Goal: Task Accomplishment & Management: Use online tool/utility

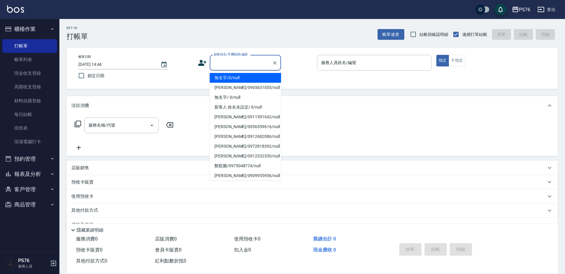
click at [225, 63] on input "顧客姓名/手機號碼/編號" at bounding box center [240, 63] width 57 height 10
type input "無名字/0/null"
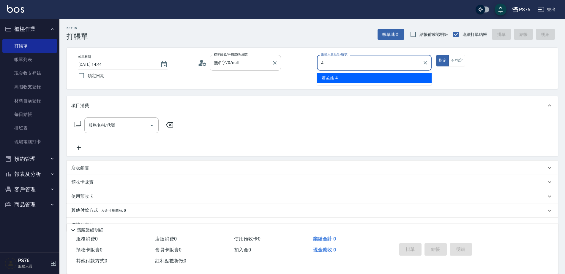
type input "[PERSON_NAME]-4"
type button "true"
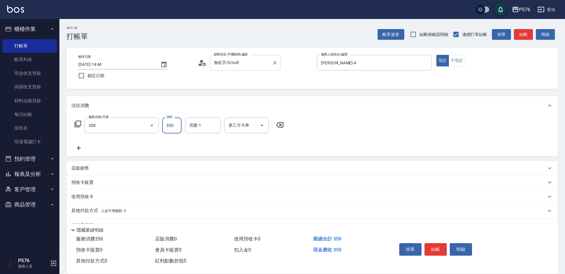
type input "洗+剪(308)"
type input "[PERSON_NAME]33"
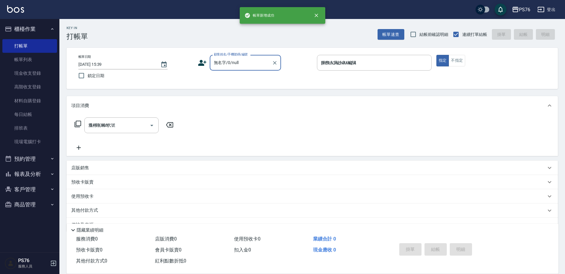
type input "[DATE] 15:39"
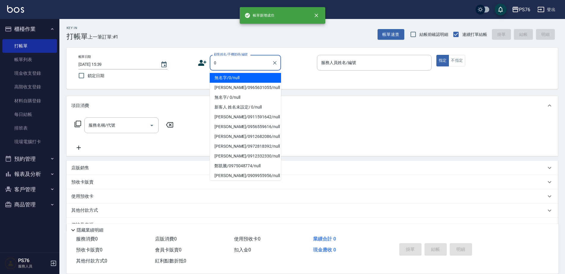
type input "無名字/0/null"
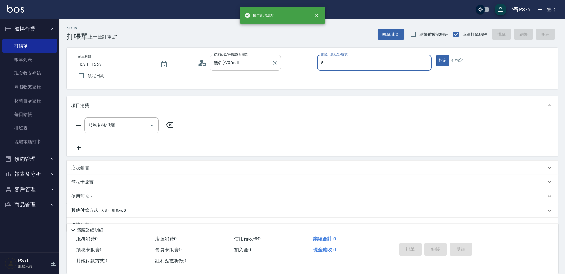
type input "[PERSON_NAME]-5"
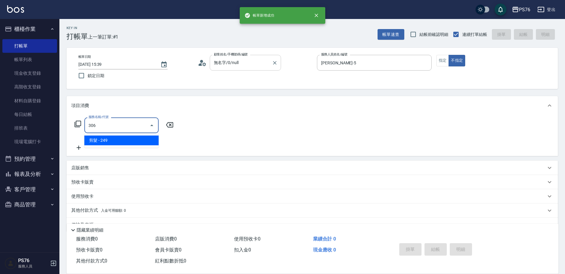
type input "剪髮(306)"
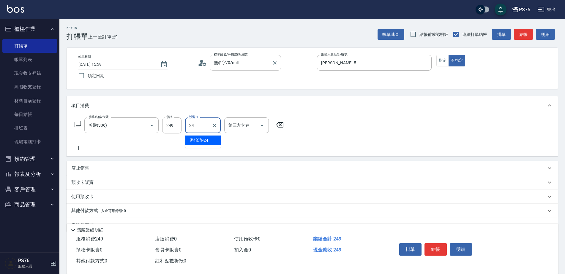
type input "[PERSON_NAME]-24"
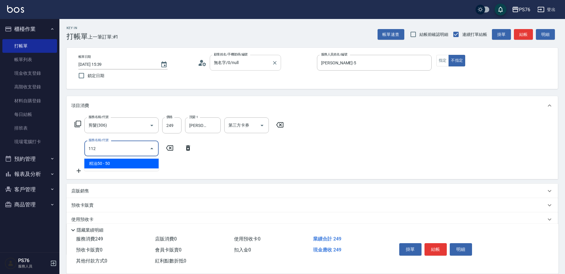
type input "精油50(112)"
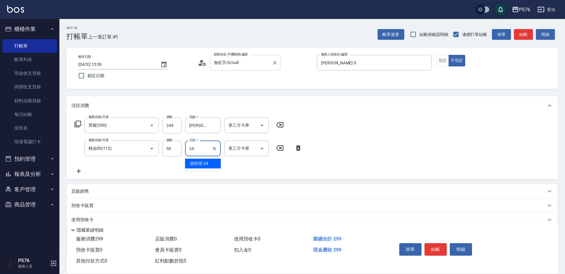
type input "[PERSON_NAME]-24"
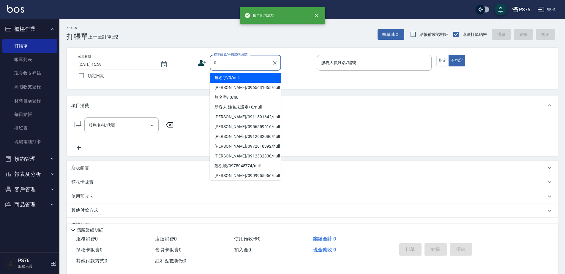
type input "無名字/0/null"
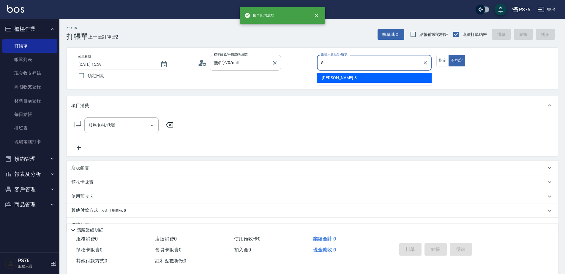
type input "[PERSON_NAME]-8"
type button "false"
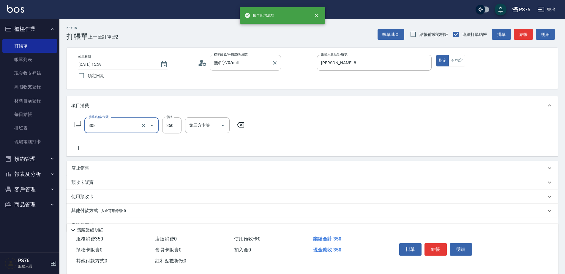
type input "洗+剪(308)"
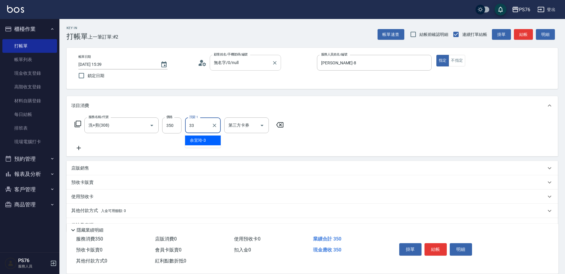
type input "[PERSON_NAME]33"
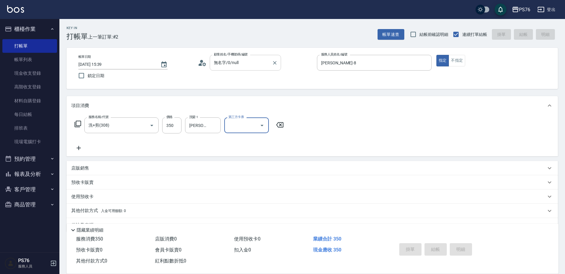
type input "[DATE] 15:40"
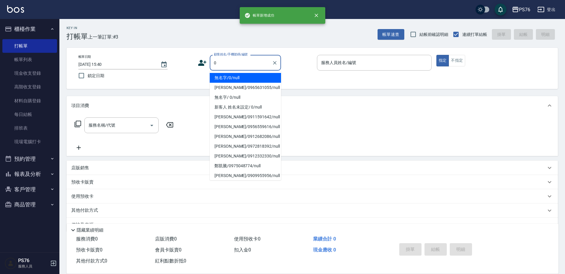
type input "無名字/0/null"
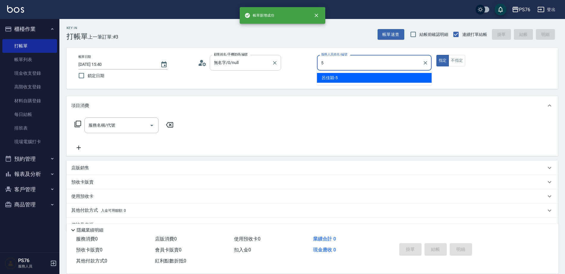
type input "[PERSON_NAME]-5"
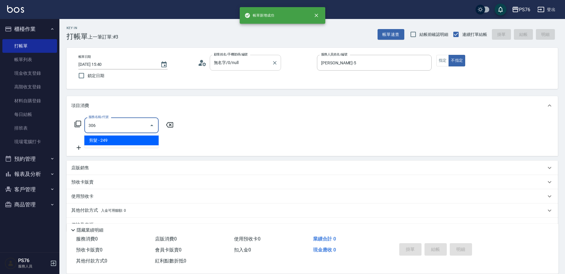
type input "剪髮(306)"
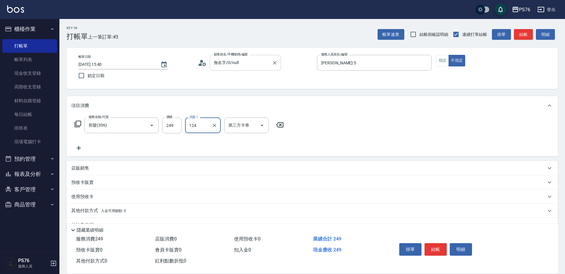
type input "124"
click at [202, 133] on div "洗髮-1" at bounding box center [203, 126] width 36 height 16
type input "[PERSON_NAME]-24"
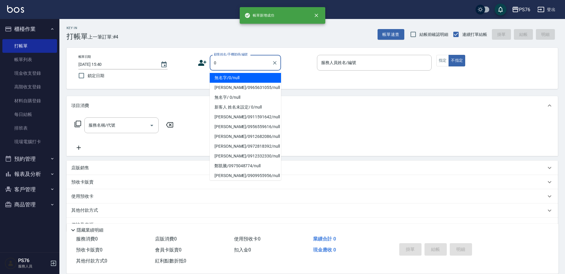
type input "無名字/0/null"
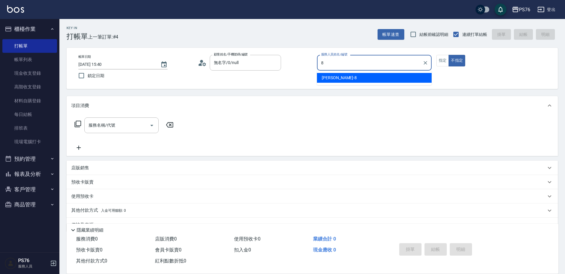
type input "[PERSON_NAME]-8"
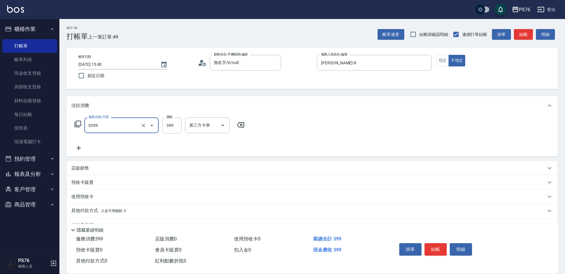
type input "海鹽399(0399)"
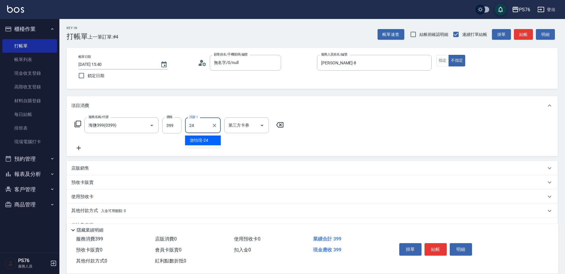
type input "[PERSON_NAME]-24"
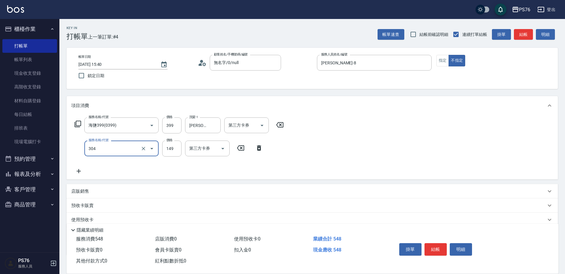
type input "剪髮(304)"
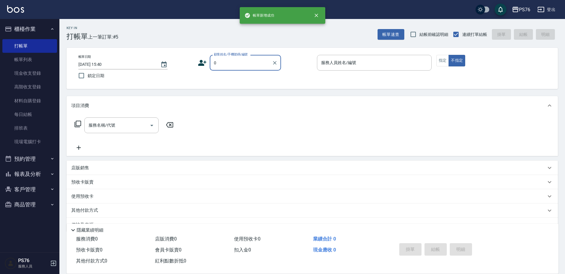
type input "無名字/0/null"
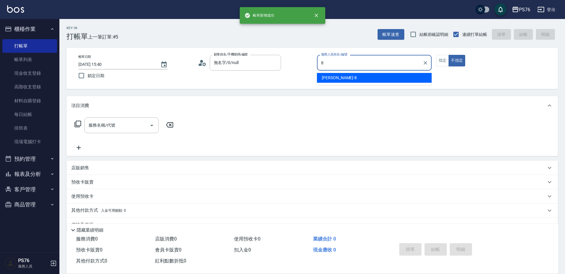
type input "[PERSON_NAME]-8"
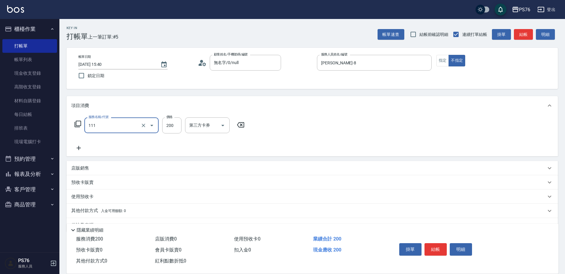
type input "200(111)"
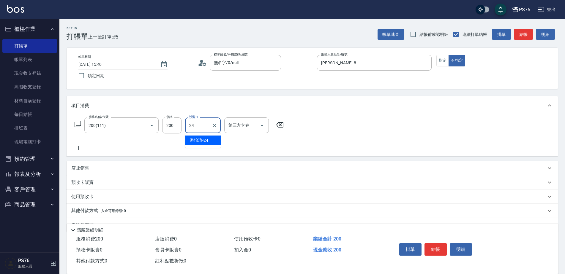
type input "[PERSON_NAME]-24"
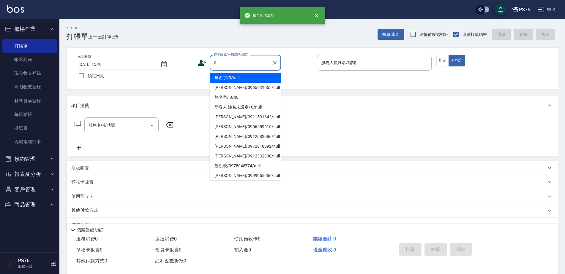
type input "無名字/0/null"
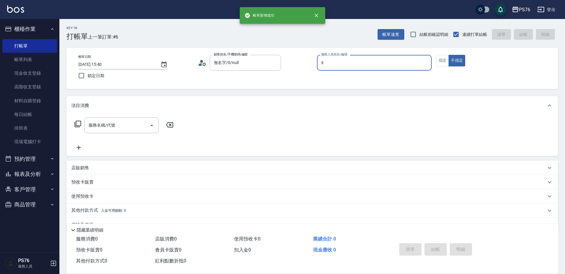
type input "[PERSON_NAME]-9"
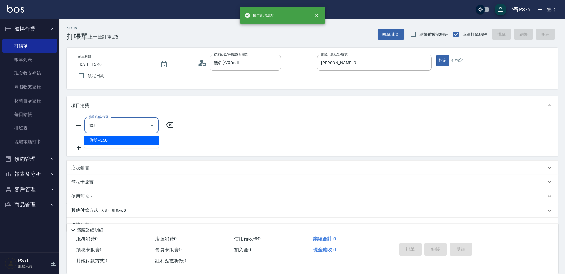
type input "剪髮(303)"
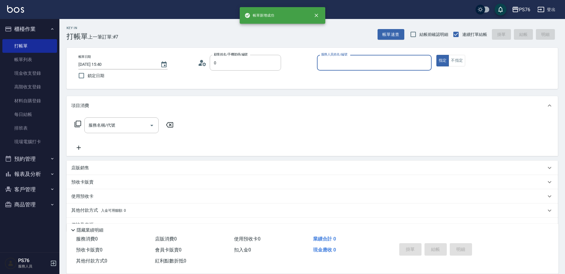
type input "無名字/0/null"
click at [356, 57] on div "[PERSON_NAME]-4 服務人員姓名/編號" at bounding box center [374, 63] width 115 height 16
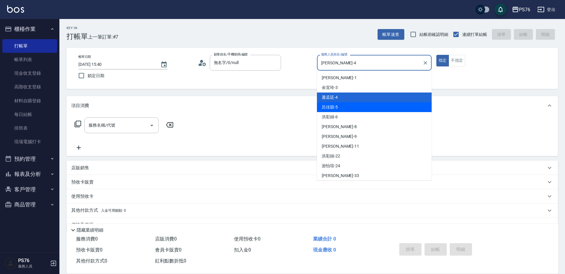
type input "[PERSON_NAME]-5"
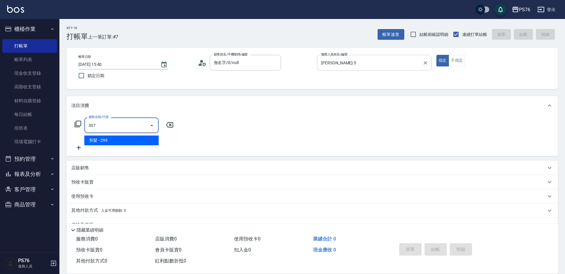
type input "剪髮(307)"
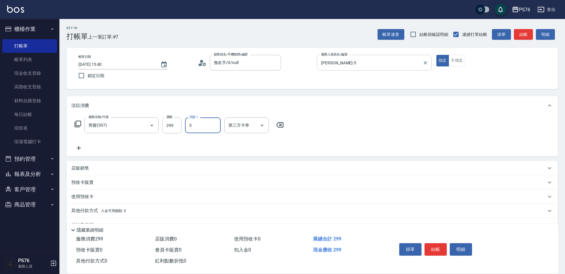
type input "[PERSON_NAME]-5"
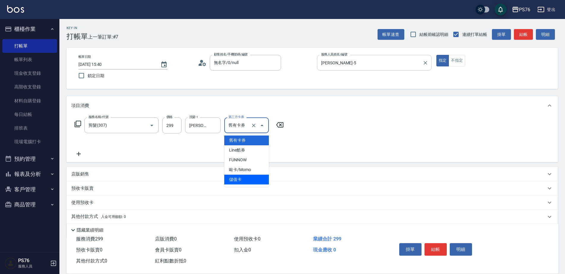
type input "儲值卡"
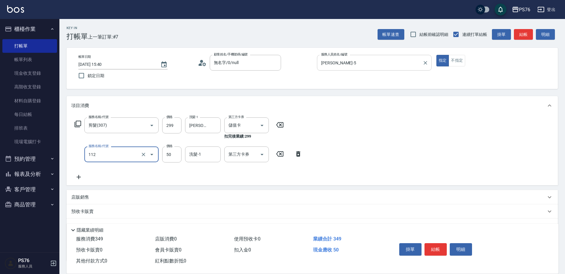
type input "精油50(112)"
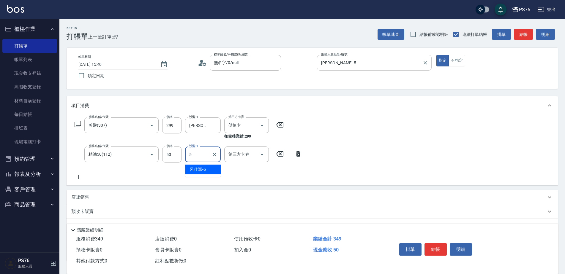
type input "[PERSON_NAME]-5"
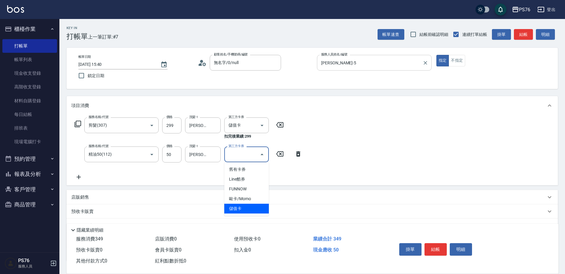
type input "儲值卡"
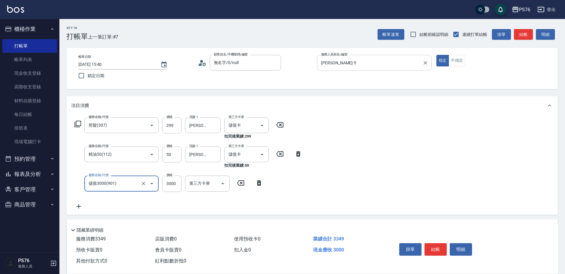
type input "儲值3000(901)"
type input "1000"
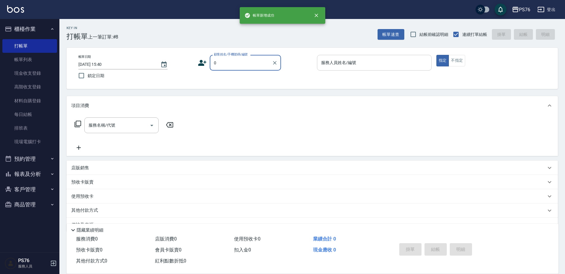
type input "無名字/0/null"
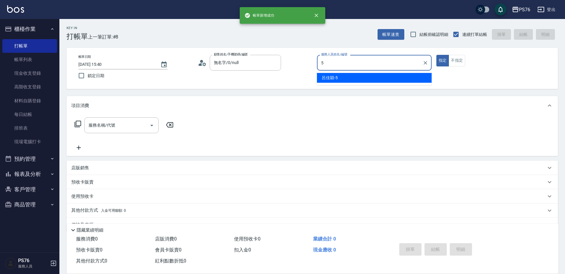
type input "[PERSON_NAME]-5"
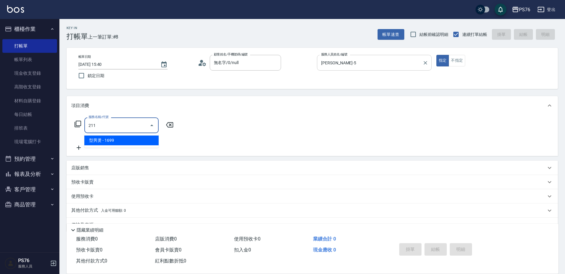
type input "型男燙(211)"
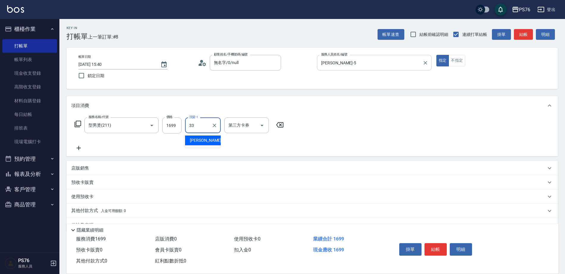
type input "[PERSON_NAME]33"
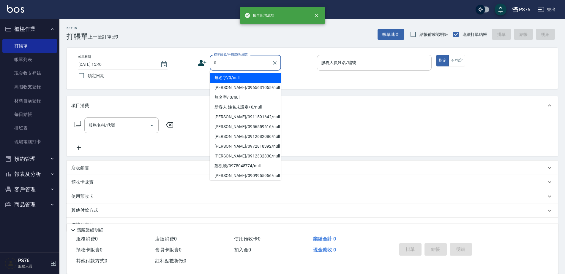
type input "無名字/0/null"
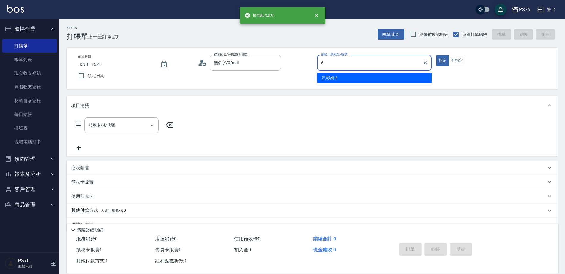
type input "[PERSON_NAME]-6"
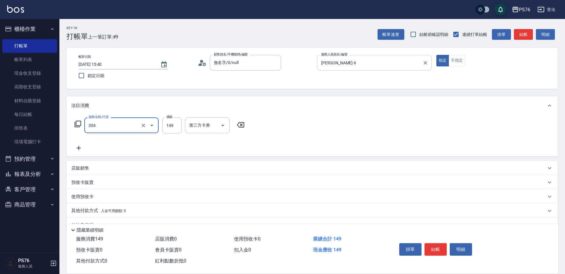
type input "剪髮(304)"
type input "50"
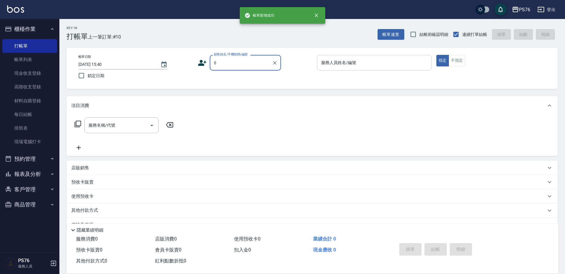
type input "無名字/0/null"
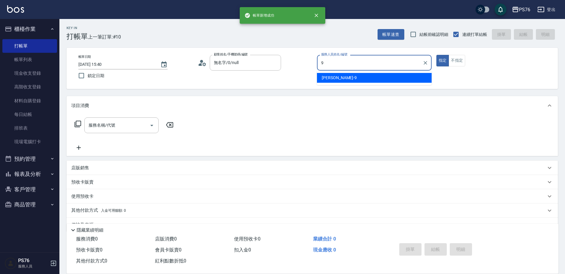
type input "[PERSON_NAME]-9"
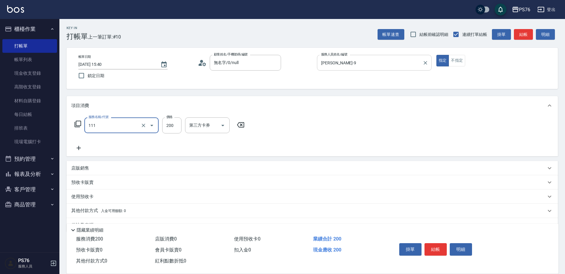
type input "200(111)"
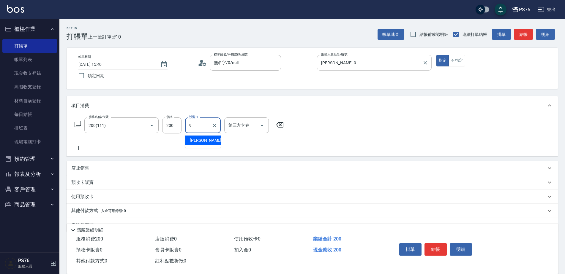
type input "[PERSON_NAME]-9"
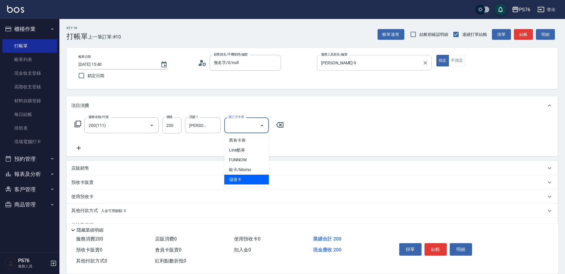
type input "儲值卡"
